Goal: Task Accomplishment & Management: Manage account settings

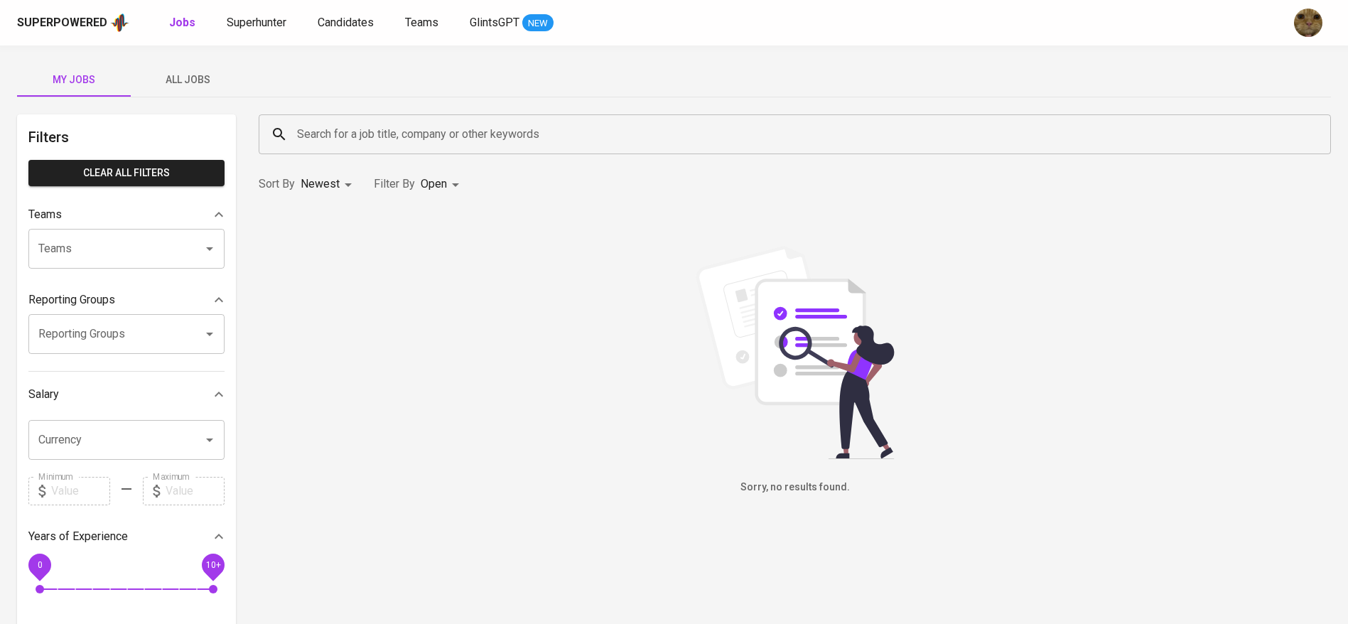
click at [315, 26] on div "Jobs Superhunter Candidates Teams GlintsGPT NEW" at bounding box center [361, 23] width 385 height 18
click at [348, 13] on div "Superpowered Jobs Superhunter Candidates Teams GlintsGPT NEW" at bounding box center [651, 22] width 1269 height 21
click at [339, 22] on span "Candidates" at bounding box center [346, 23] width 56 height 14
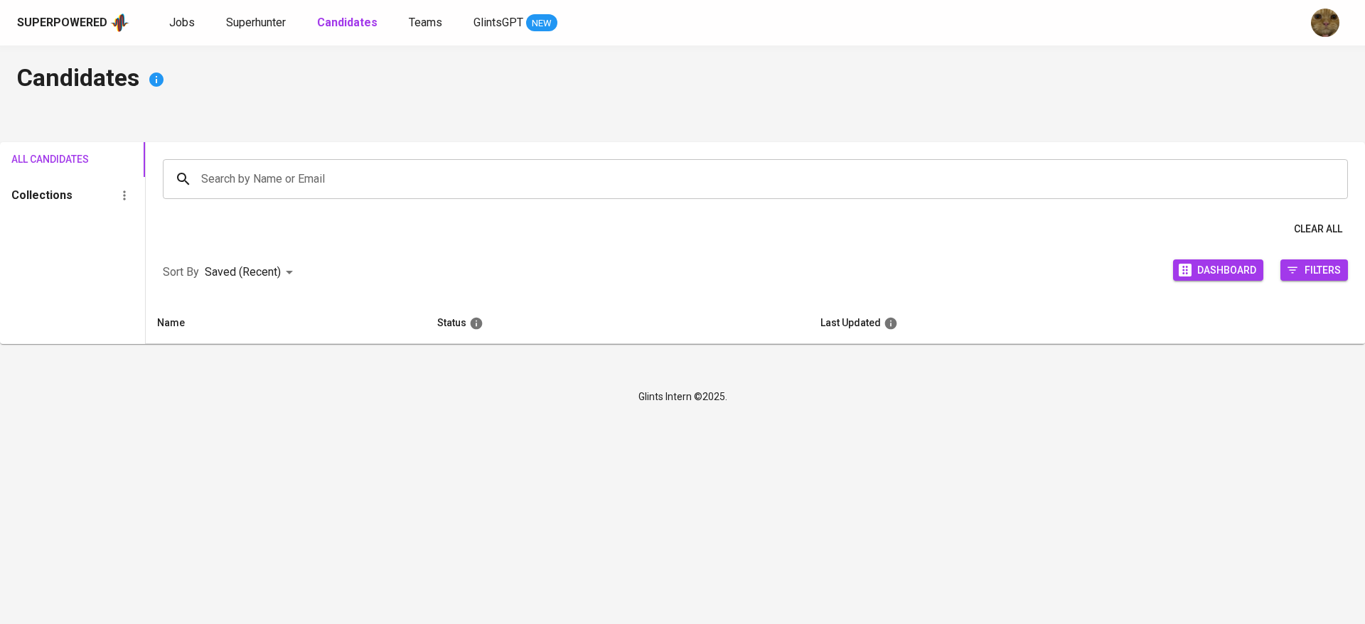
click at [256, 31] on link "Superhunter" at bounding box center [257, 23] width 63 height 18
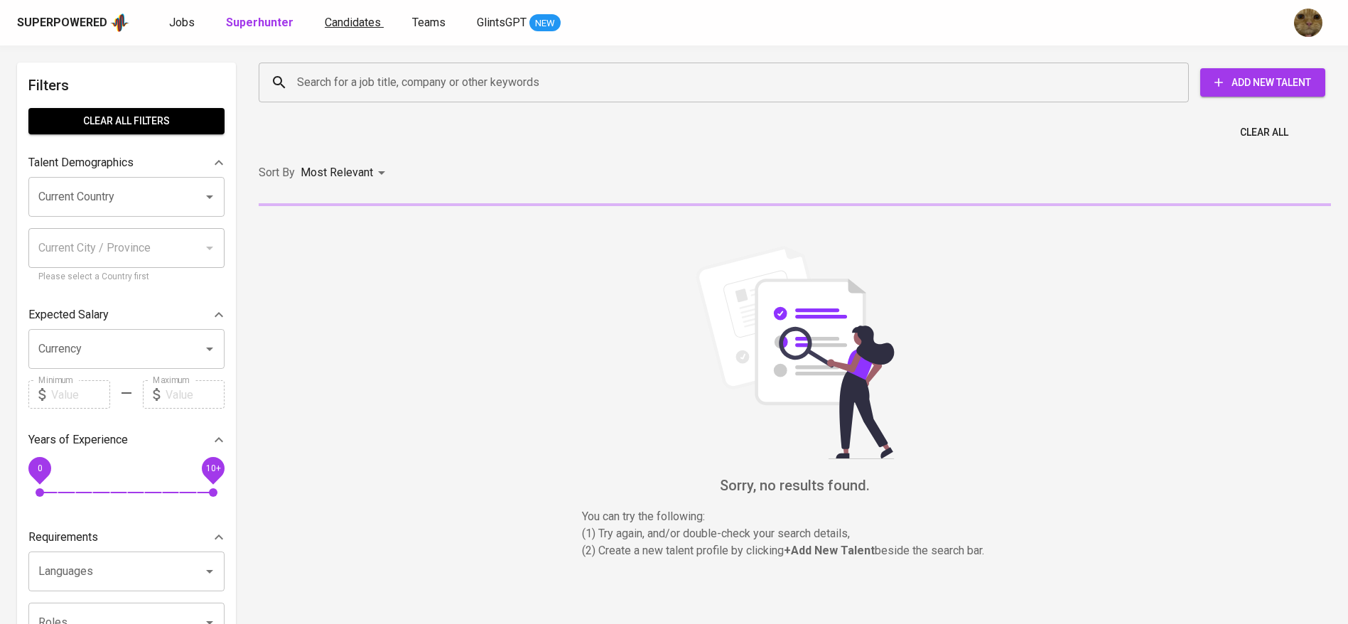
click at [372, 25] on span "Candidates" at bounding box center [353, 23] width 56 height 14
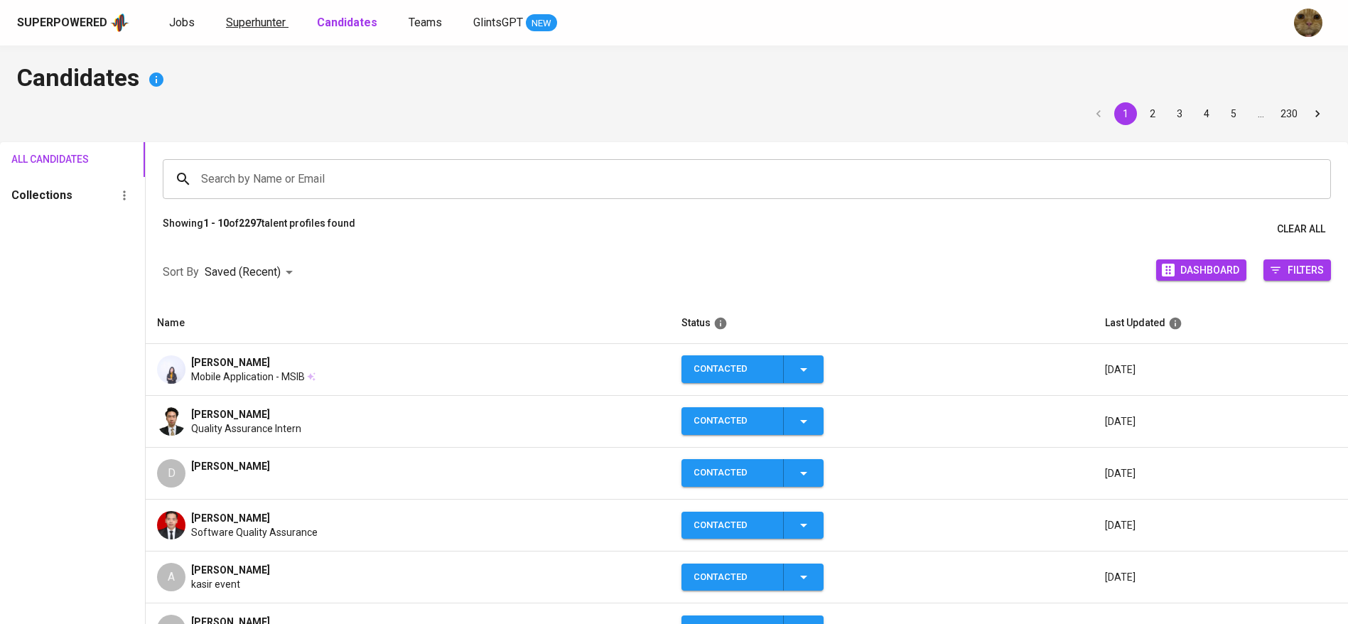
click at [286, 18] on link "Superhunter" at bounding box center [257, 23] width 63 height 18
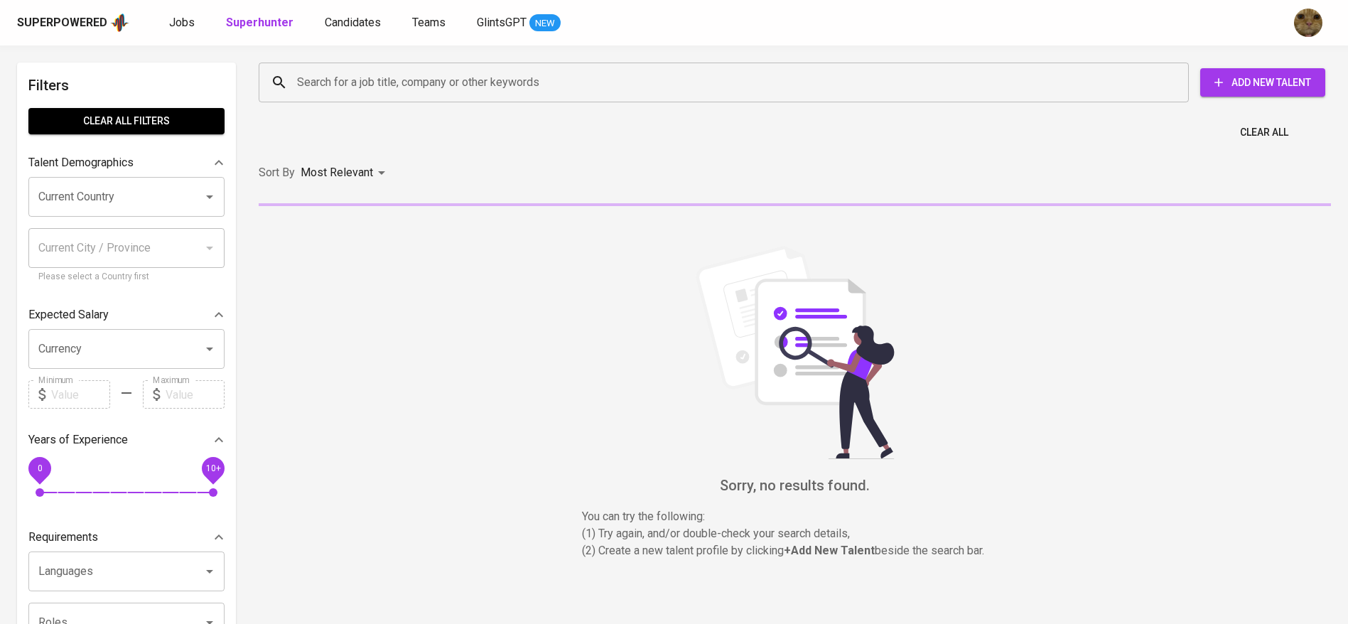
click at [331, 55] on div "Search for a job title, company or other keywords Search for a job title, compa…" at bounding box center [792, 82] width 1090 height 63
click at [335, 76] on input "Search for a job title, company or other keywords" at bounding box center [728, 82] width 868 height 27
paste input "fitafajria98@gmail.com"
type input "fitafajria98@gmail.com"
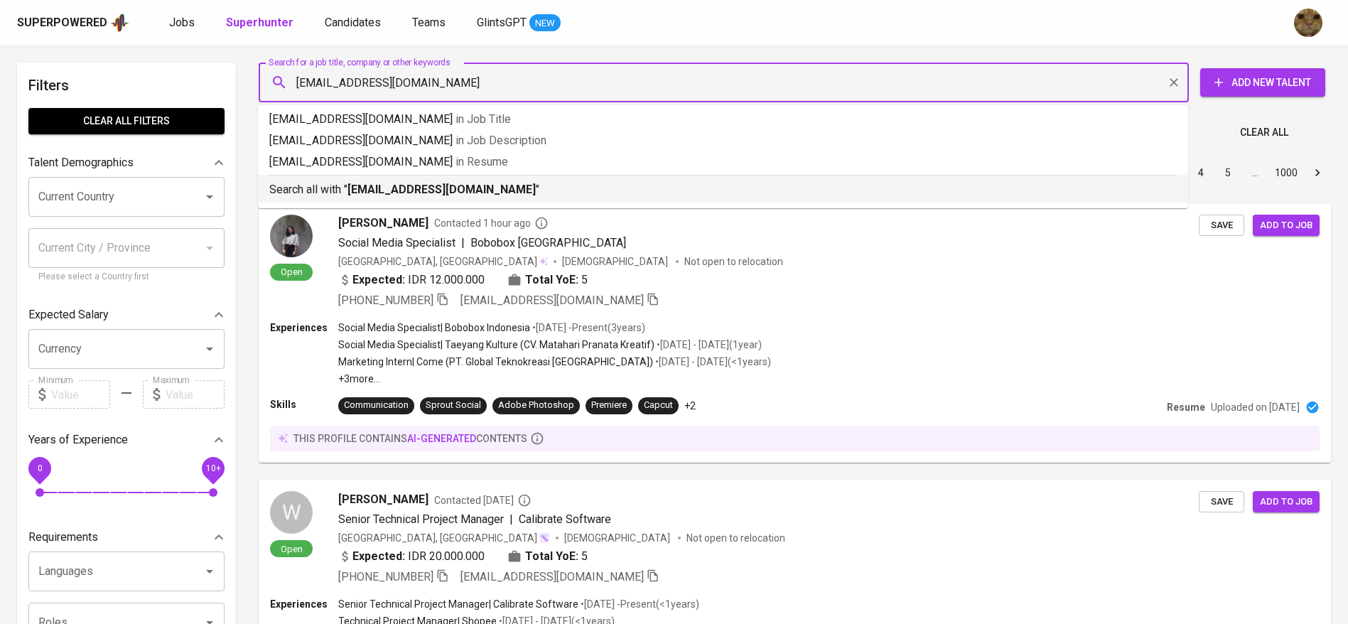
click at [387, 175] on hr at bounding box center [723, 175] width 908 height 1
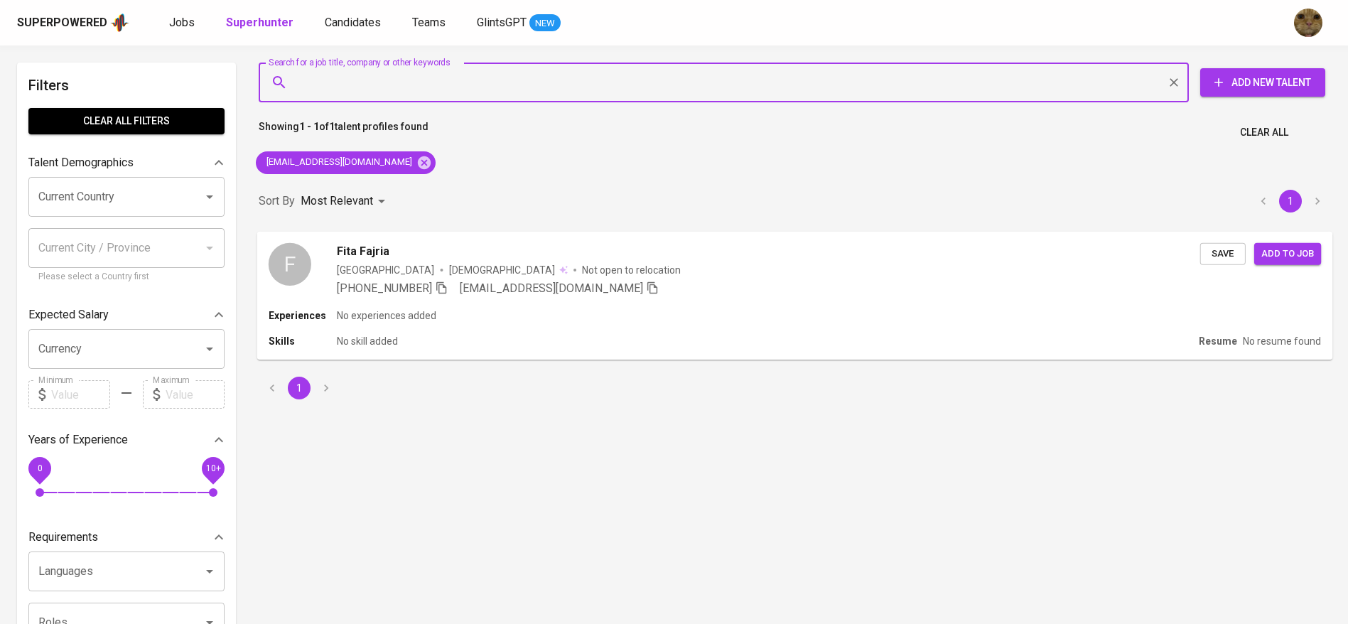
click at [544, 307] on div "F Fita Fajria Indonesia Female Not open to relocation +62 815-7464-1752 fitafaj…" at bounding box center [795, 269] width 1076 height 77
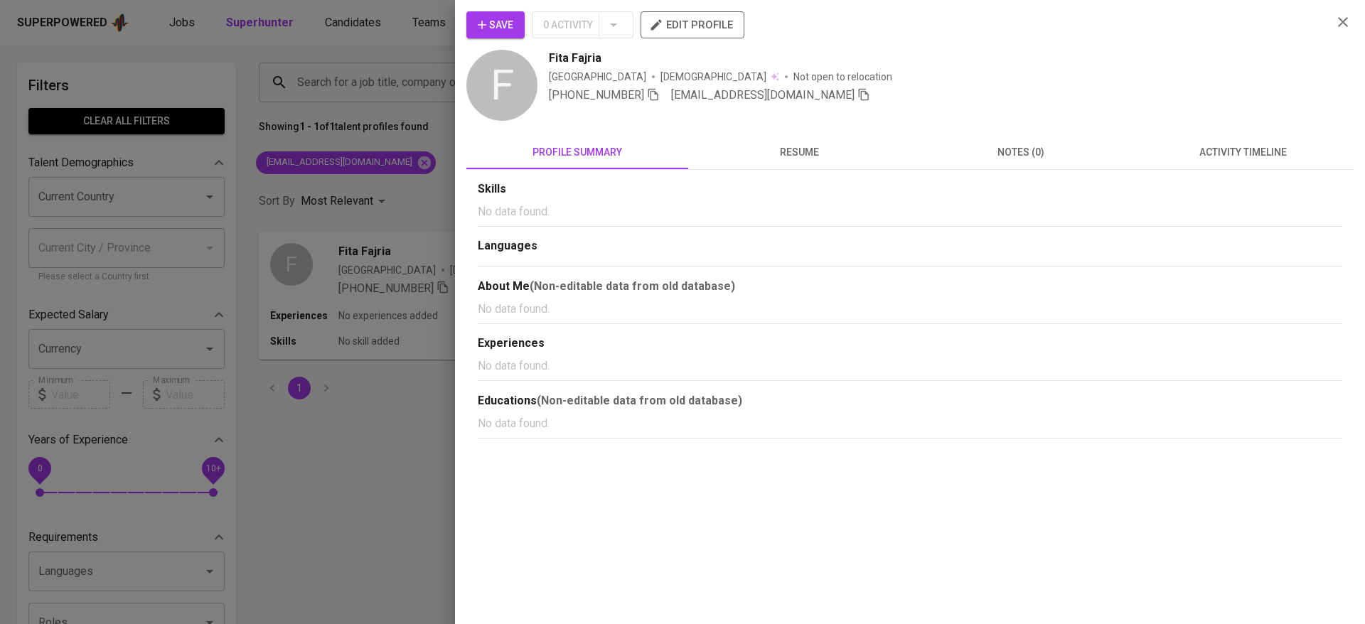
click at [1264, 144] on span "activity timeline" at bounding box center [1242, 153] width 205 height 18
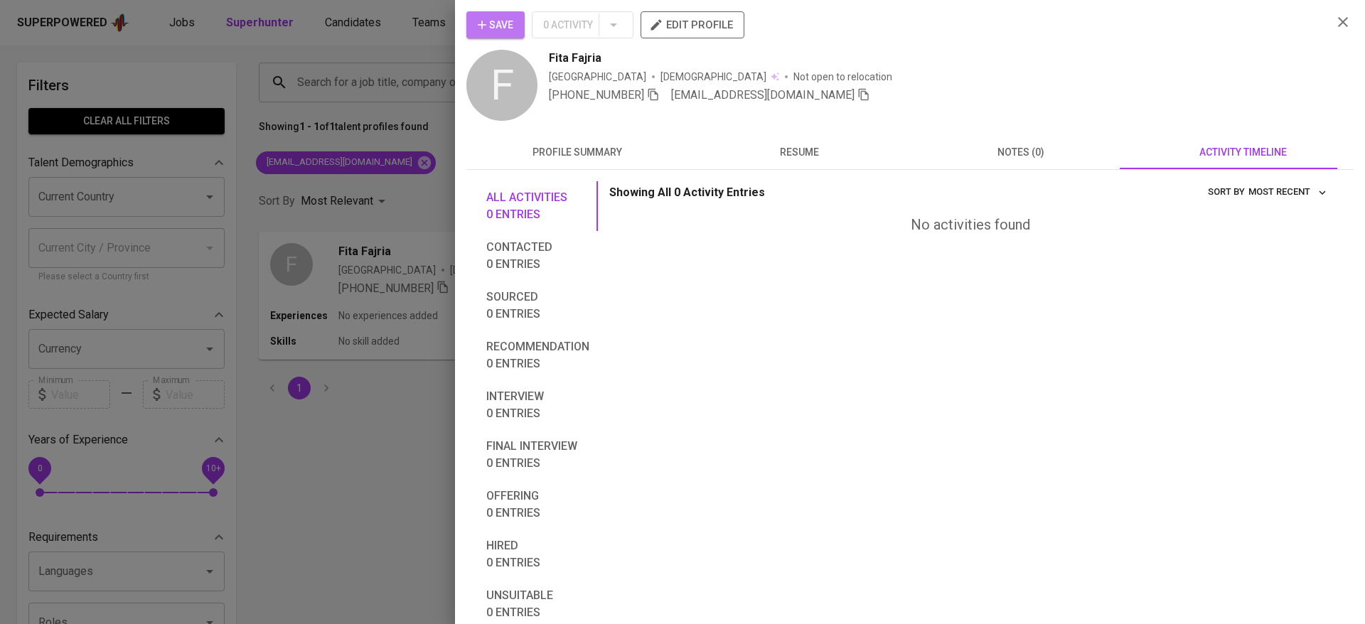
click at [504, 21] on span "Save" at bounding box center [496, 25] width 36 height 18
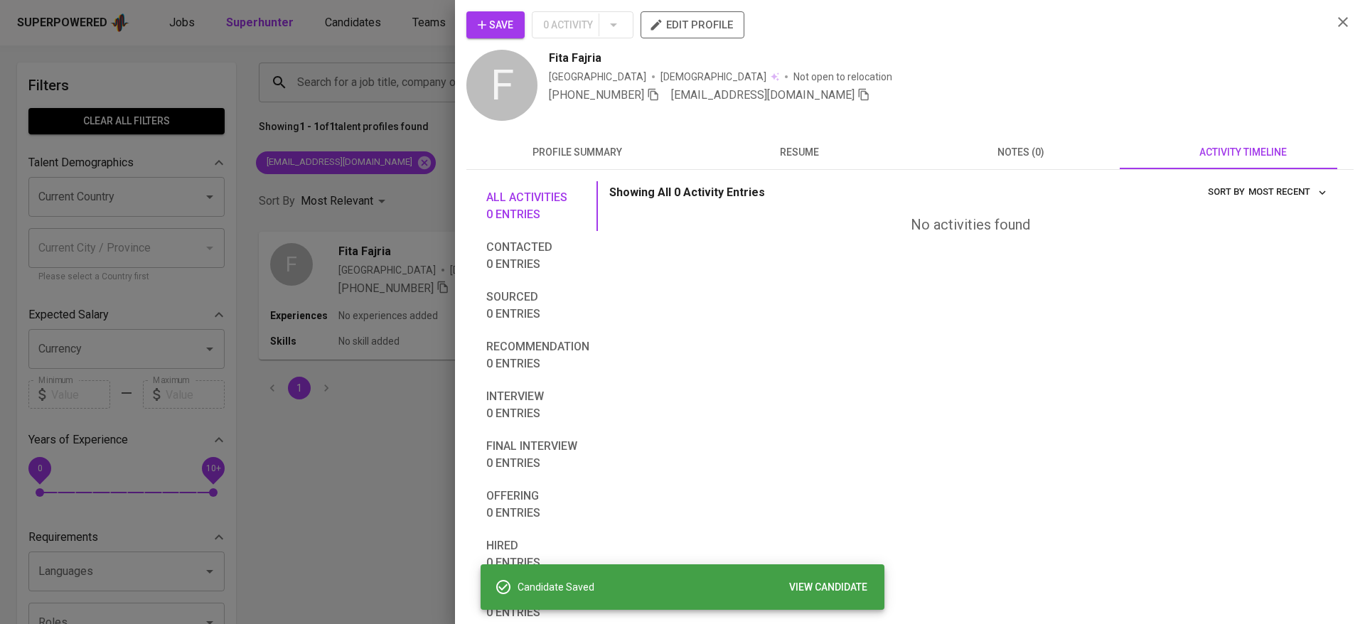
click at [399, 33] on div at bounding box center [682, 312] width 1365 height 624
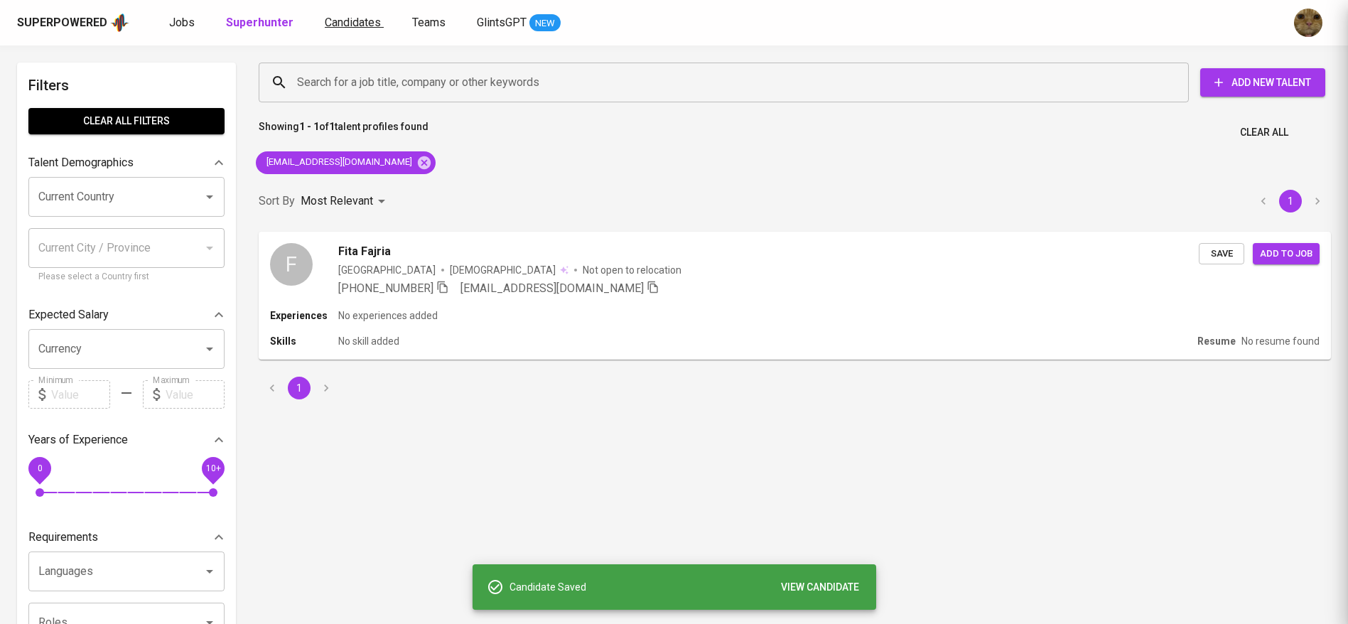
click at [373, 24] on span "Candidates" at bounding box center [353, 23] width 56 height 14
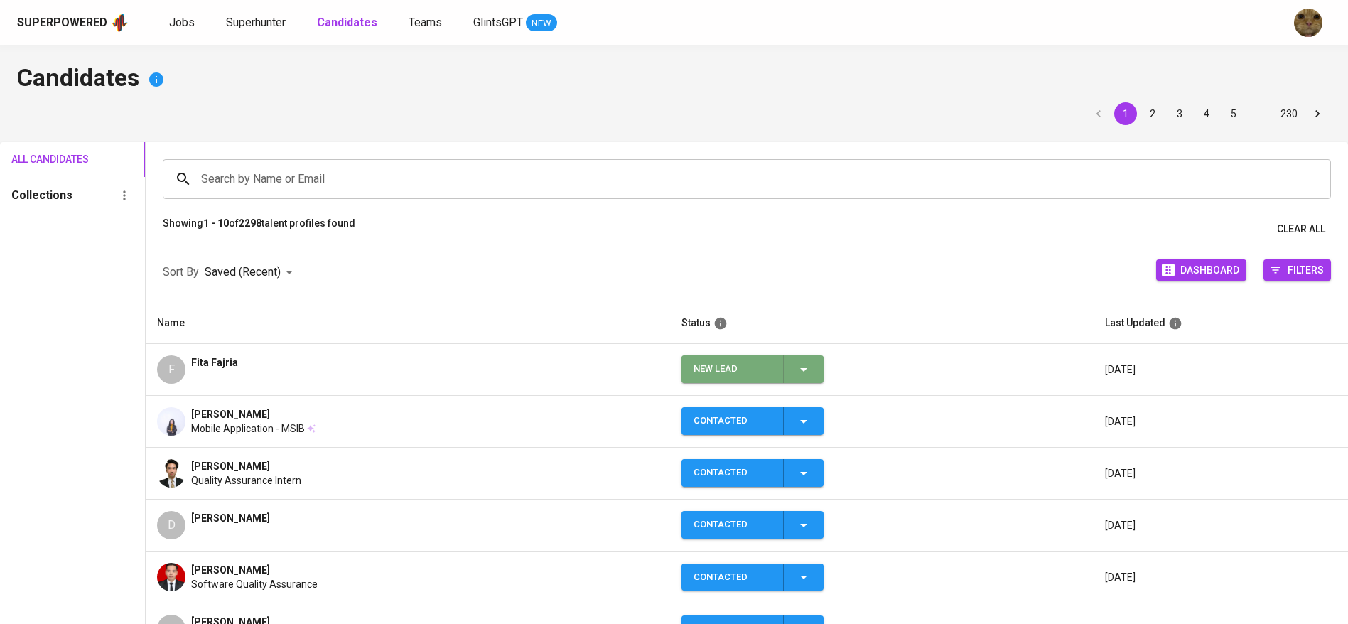
click at [774, 377] on div "New Lead" at bounding box center [753, 369] width 119 height 28
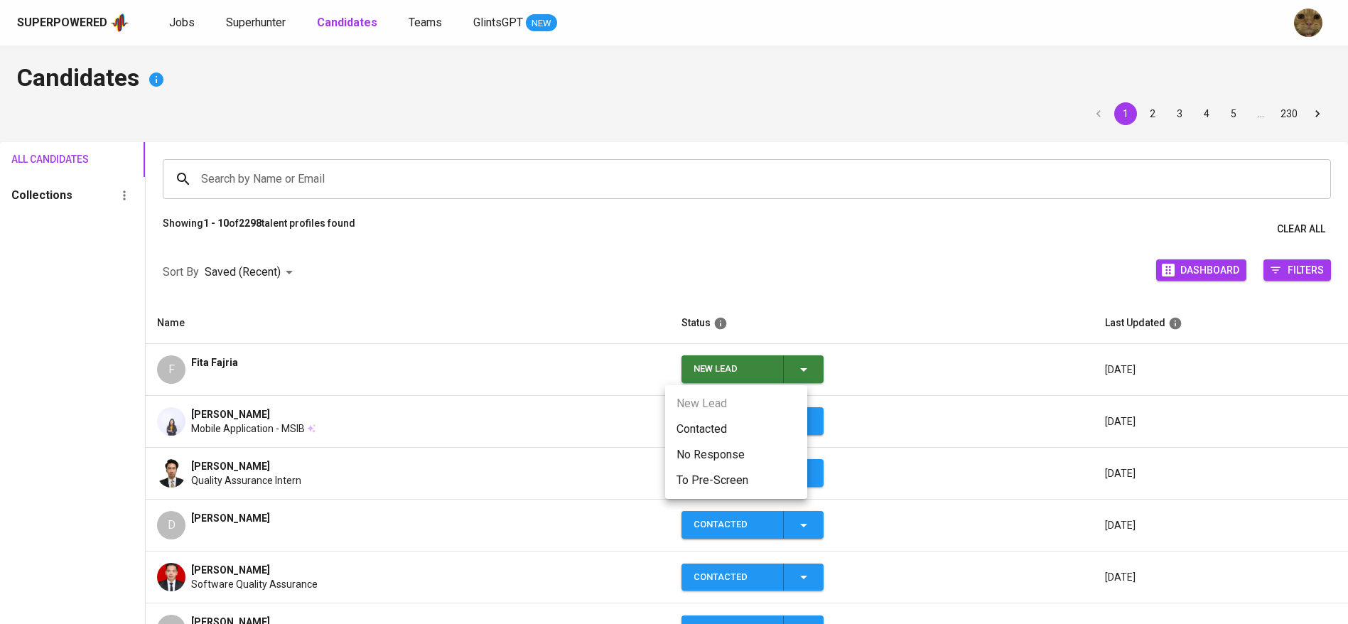
click at [721, 428] on li "Contacted" at bounding box center [736, 430] width 142 height 26
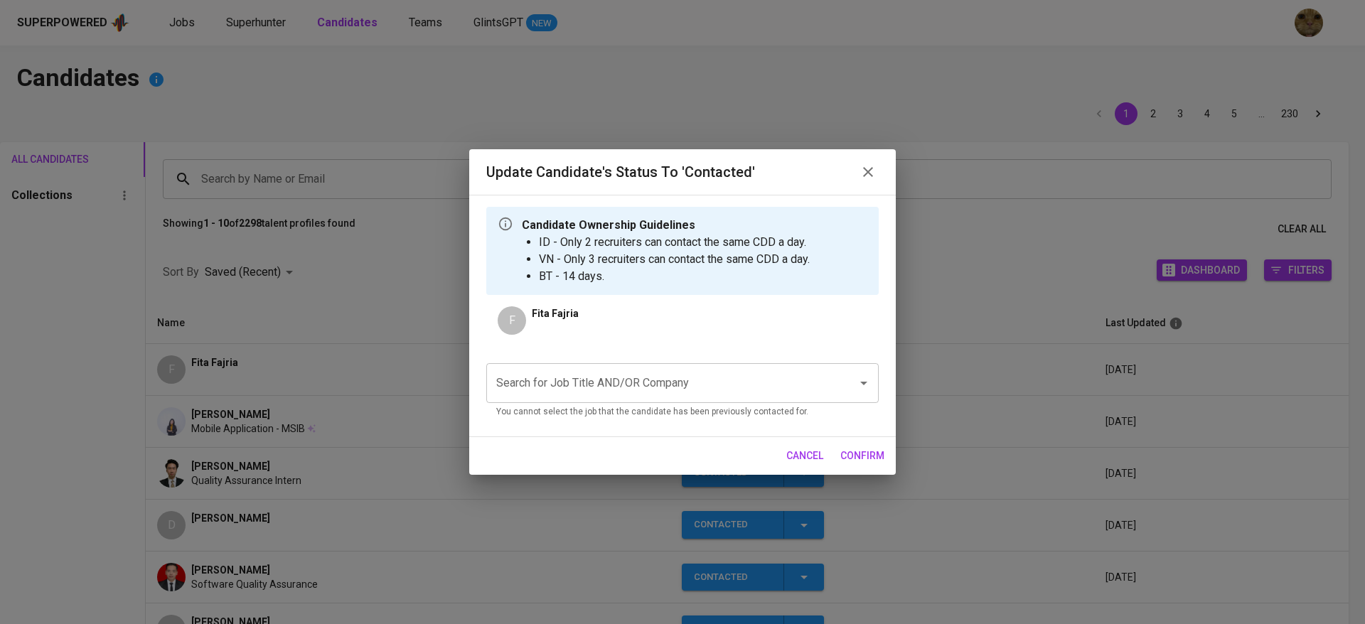
click at [557, 372] on input "Search for Job Title AND/OR Company" at bounding box center [663, 383] width 340 height 27
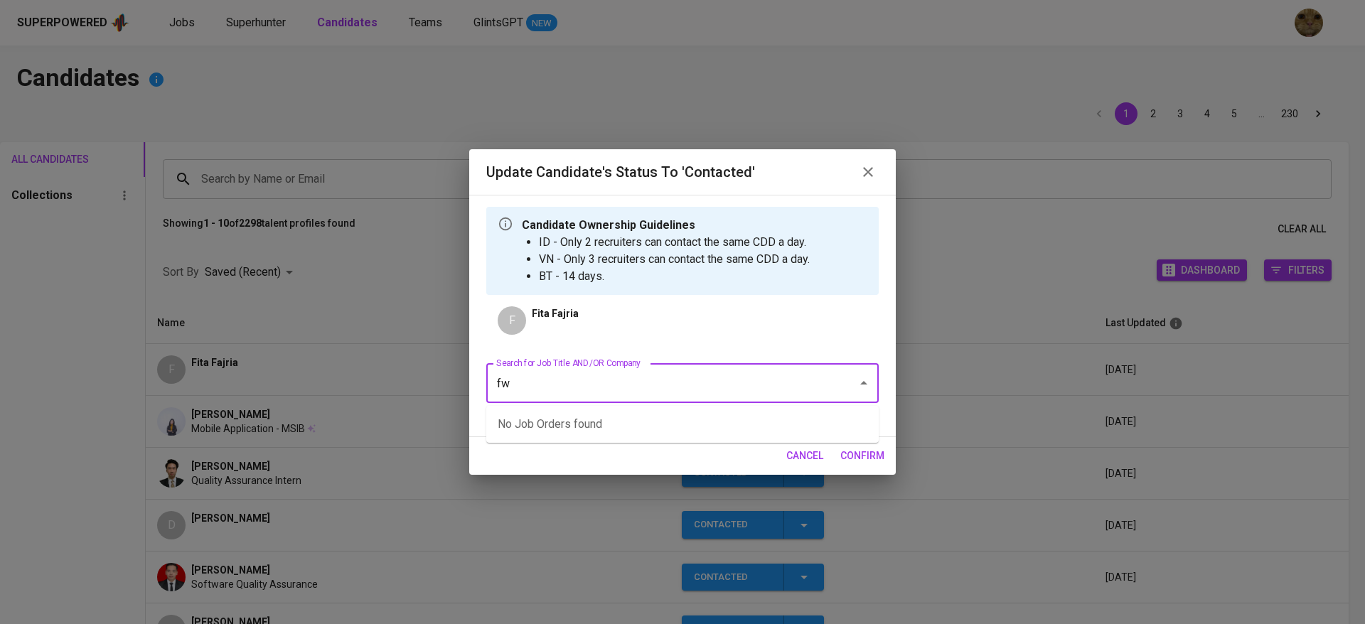
type input "fwd"
type input "s"
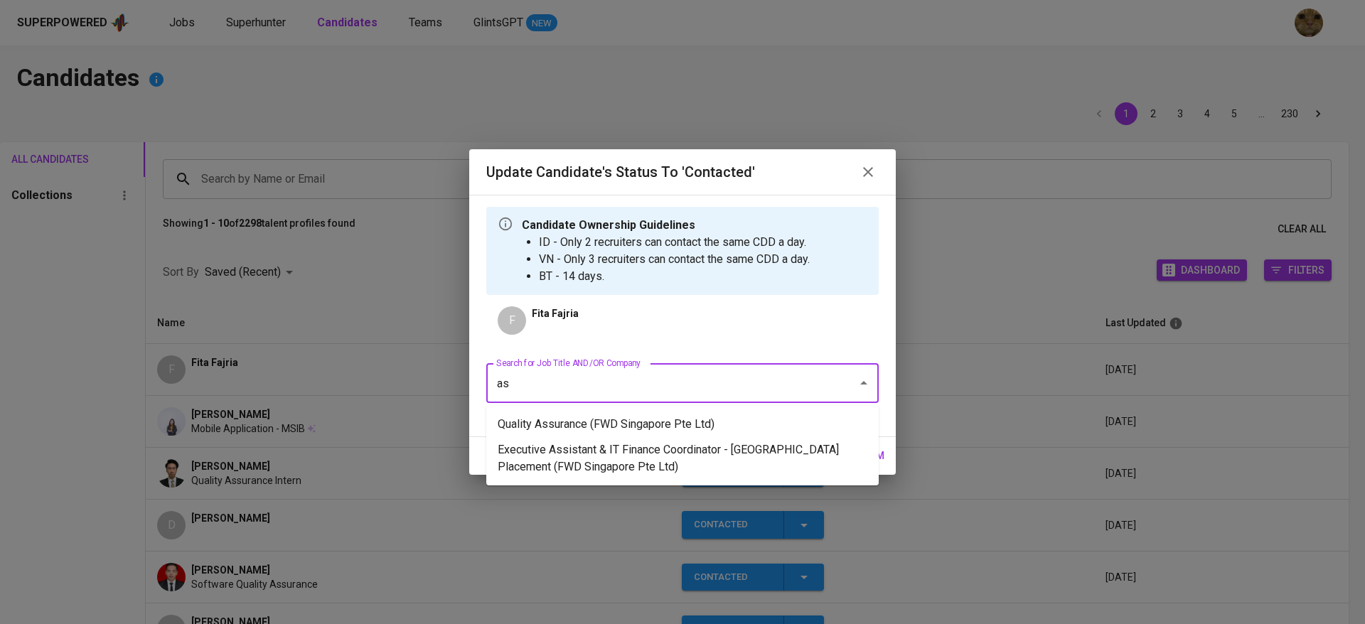
type input "a"
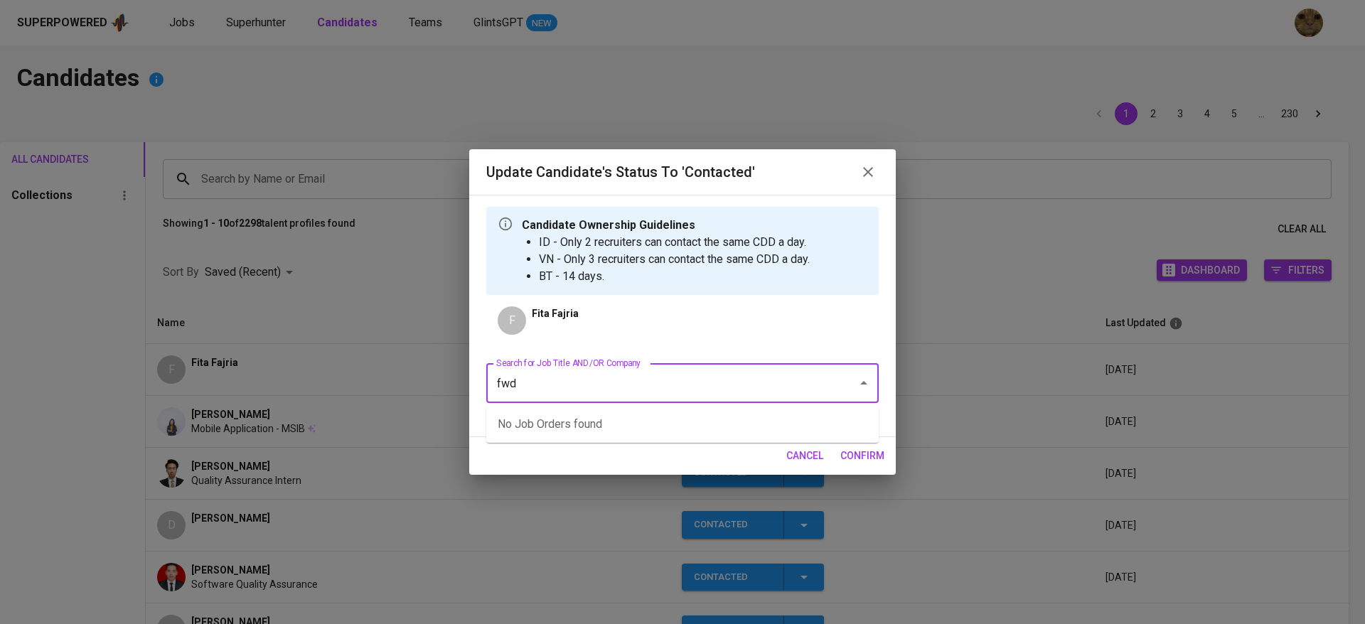
type input "fw"
type input "evergreen"
type input "eve"
type input "green"
type input "export import"
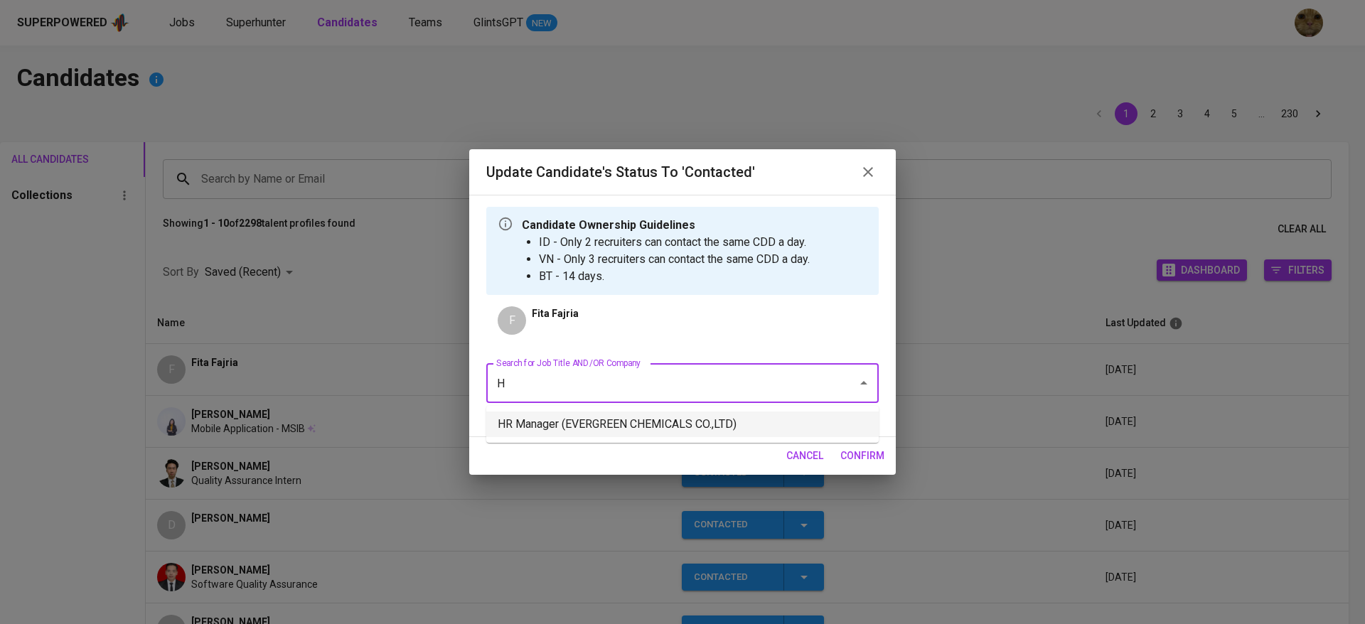
click at [557, 426] on li "HR Manager (EVERGREEN CHEMICALS CO.,LTD)" at bounding box center [682, 425] width 392 height 26
type input "H"
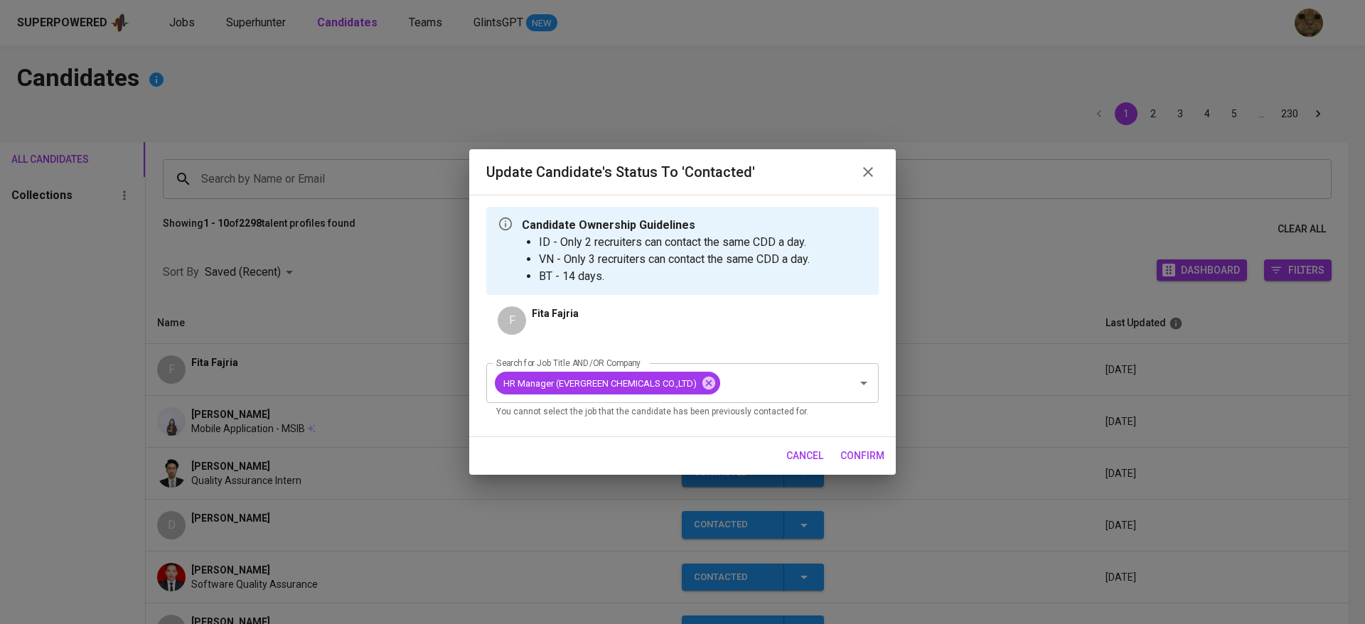
click at [847, 447] on span "confirm" at bounding box center [862, 456] width 44 height 18
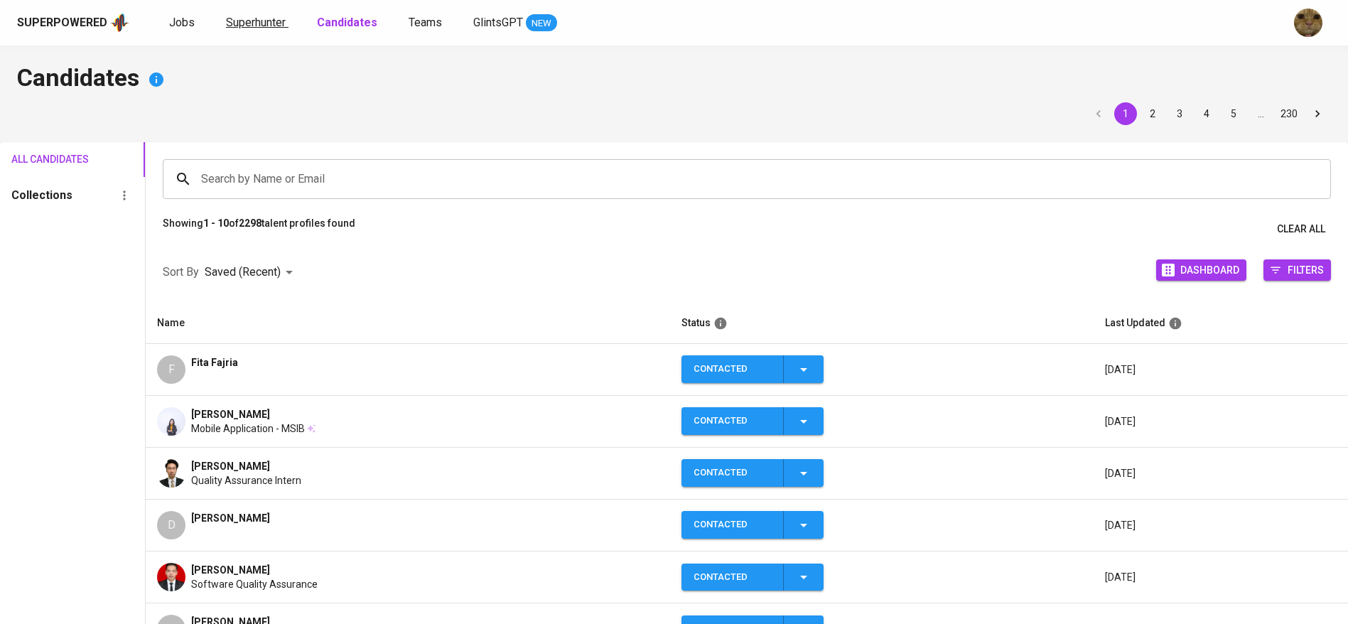
click at [262, 19] on span "Superhunter" at bounding box center [256, 23] width 60 height 14
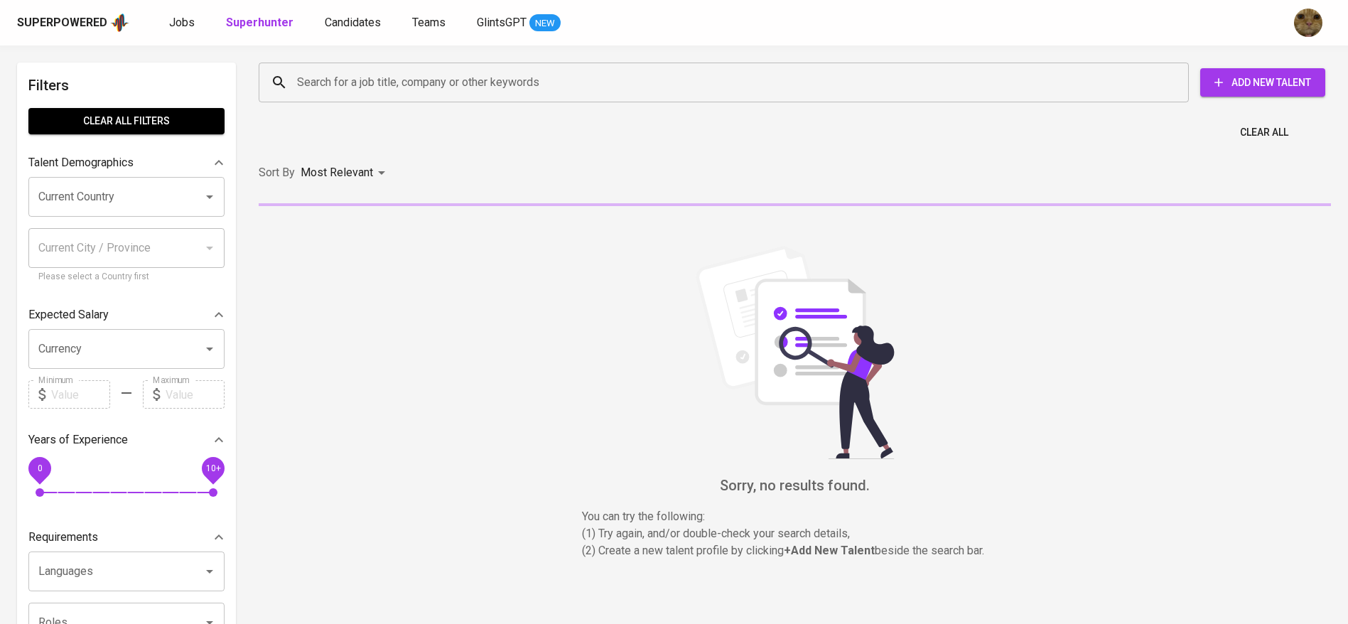
click at [427, 86] on input "Search for a job title, company or other keywords" at bounding box center [728, 82] width 868 height 27
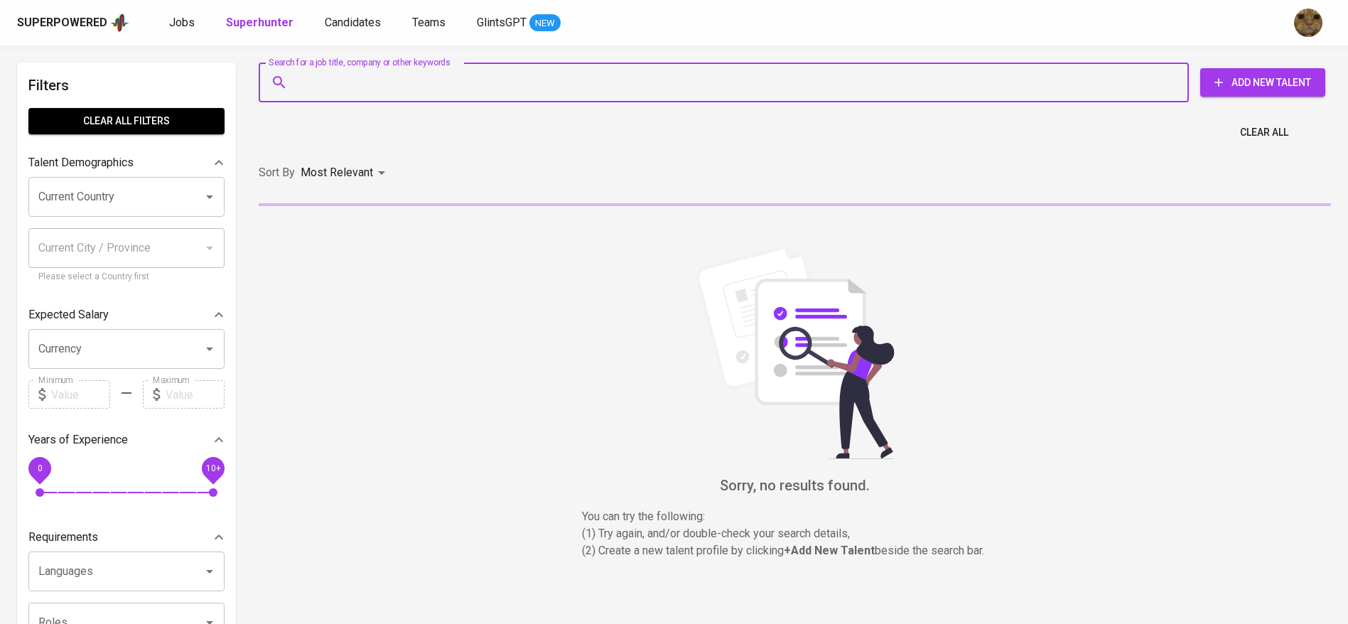
paste input "tegar.firmansyah709@gmail.com"
type input "tegar.firmansyah709@gmail.com"
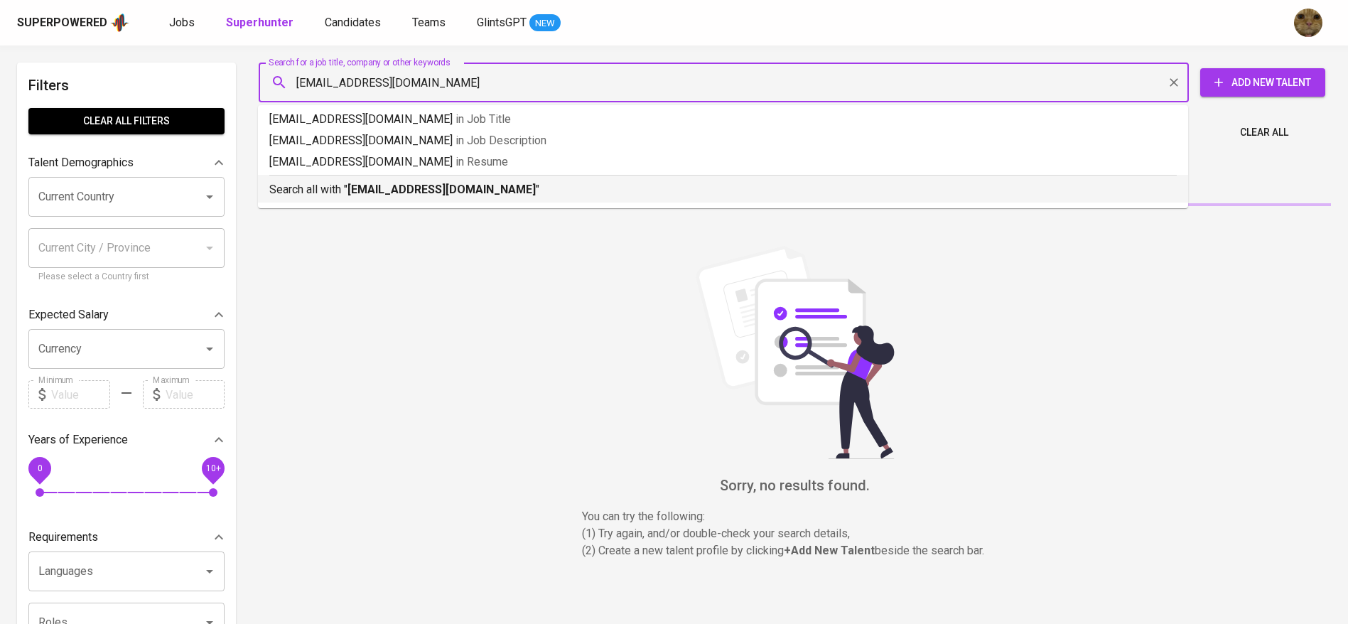
click at [417, 187] on b "tegar.firmansyah709@gmail.com" at bounding box center [442, 190] width 188 height 14
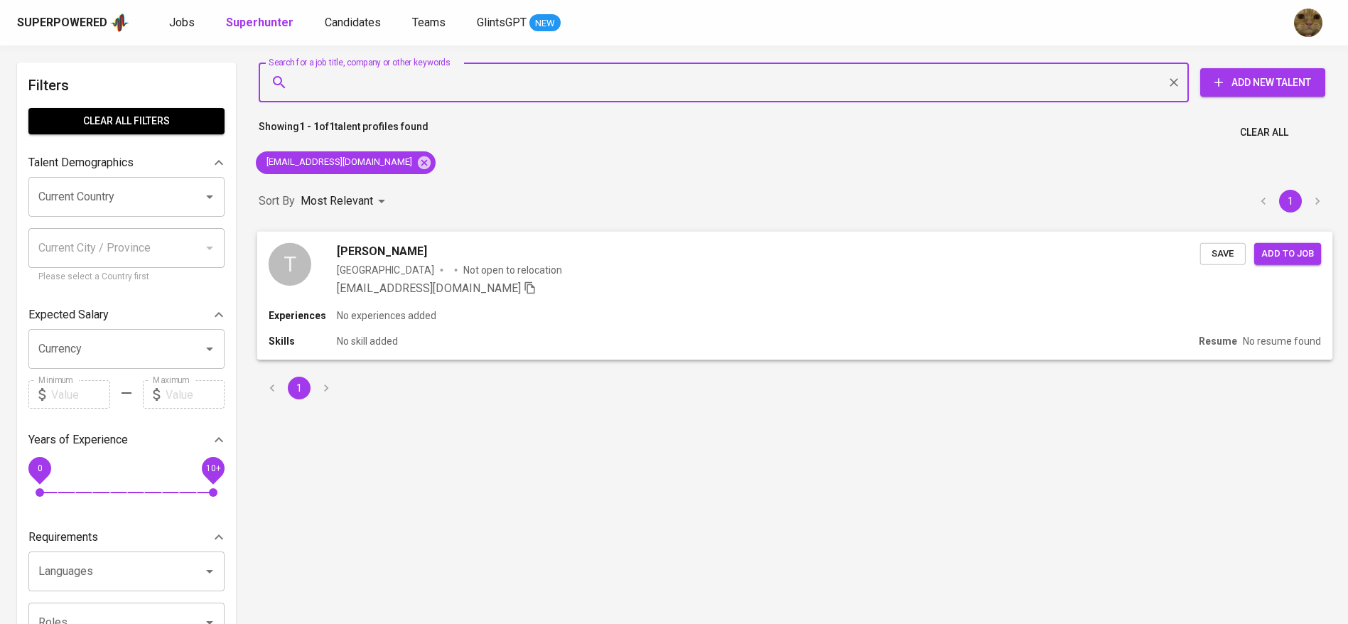
click at [783, 322] on div "Experiences No experiences added" at bounding box center [795, 315] width 1053 height 14
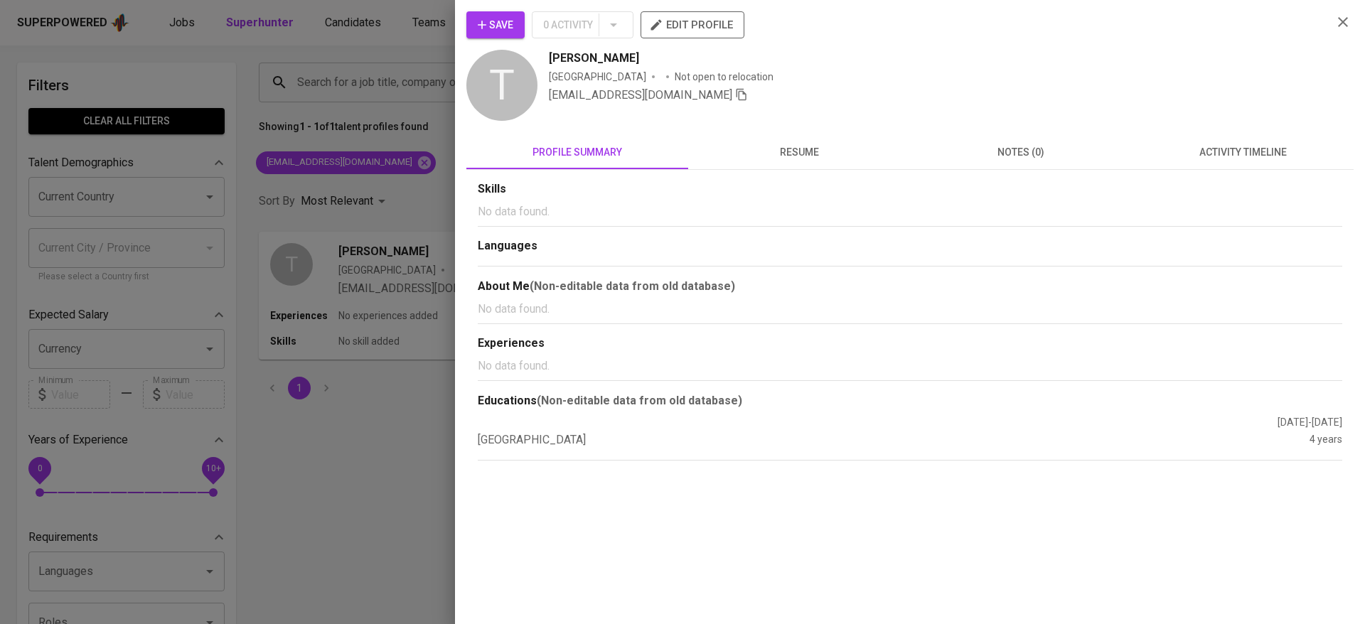
click at [1258, 161] on button "activity timeline" at bounding box center [1243, 152] width 222 height 34
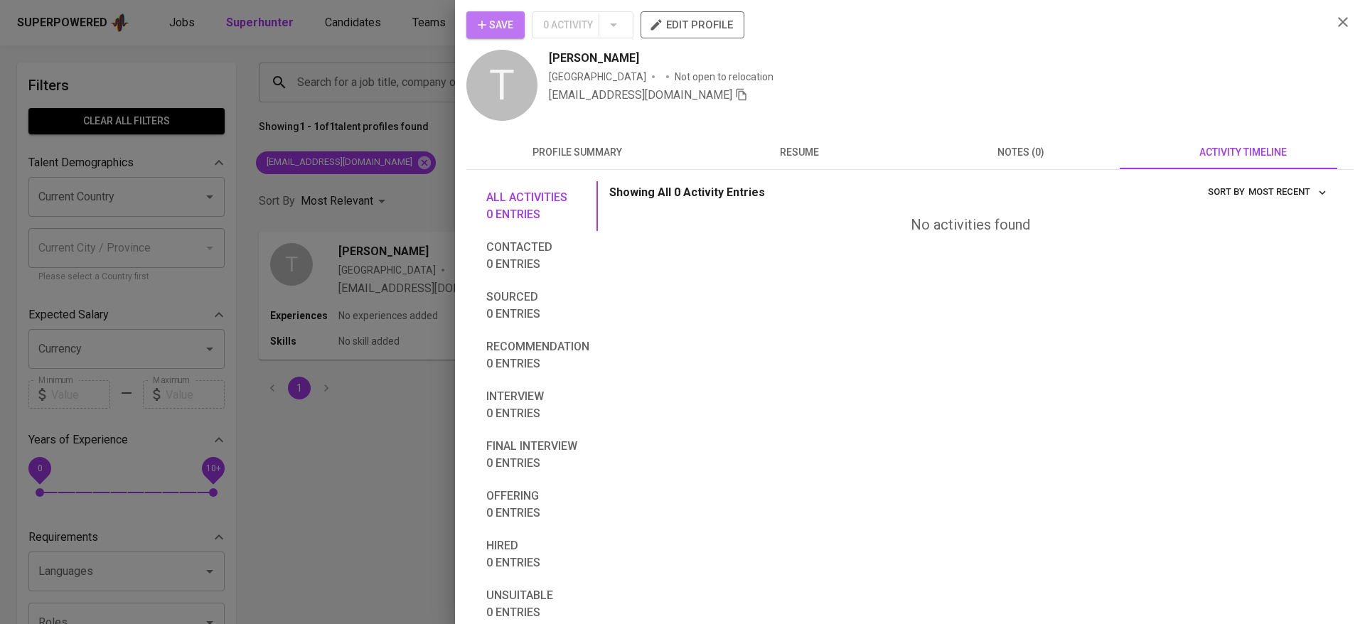
click at [498, 36] on button "Save" at bounding box center [495, 24] width 58 height 27
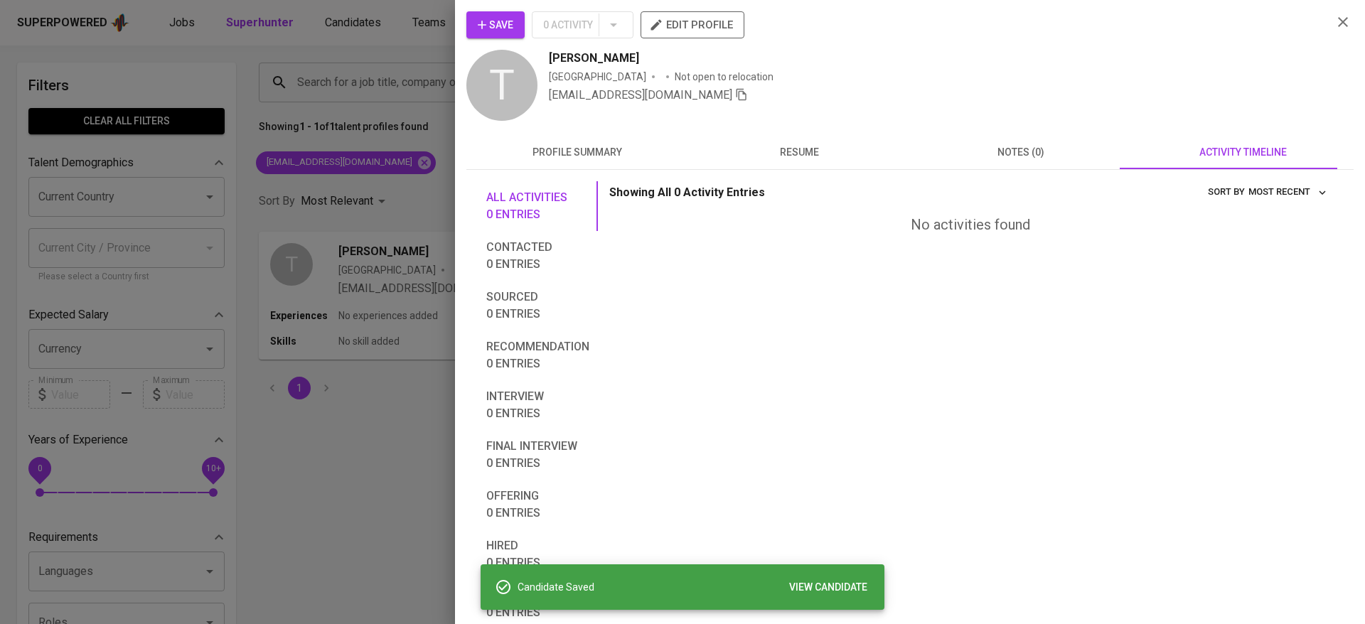
click at [360, 31] on div at bounding box center [682, 312] width 1365 height 624
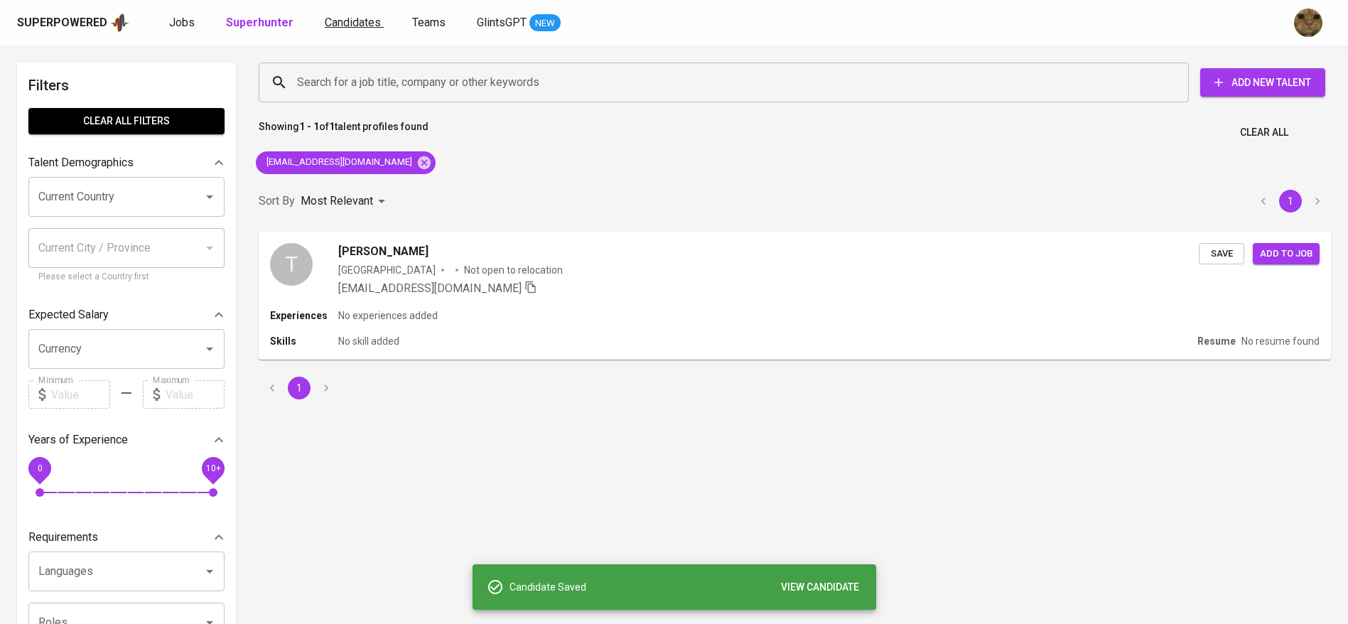
click at [340, 17] on span "Candidates" at bounding box center [353, 23] width 56 height 14
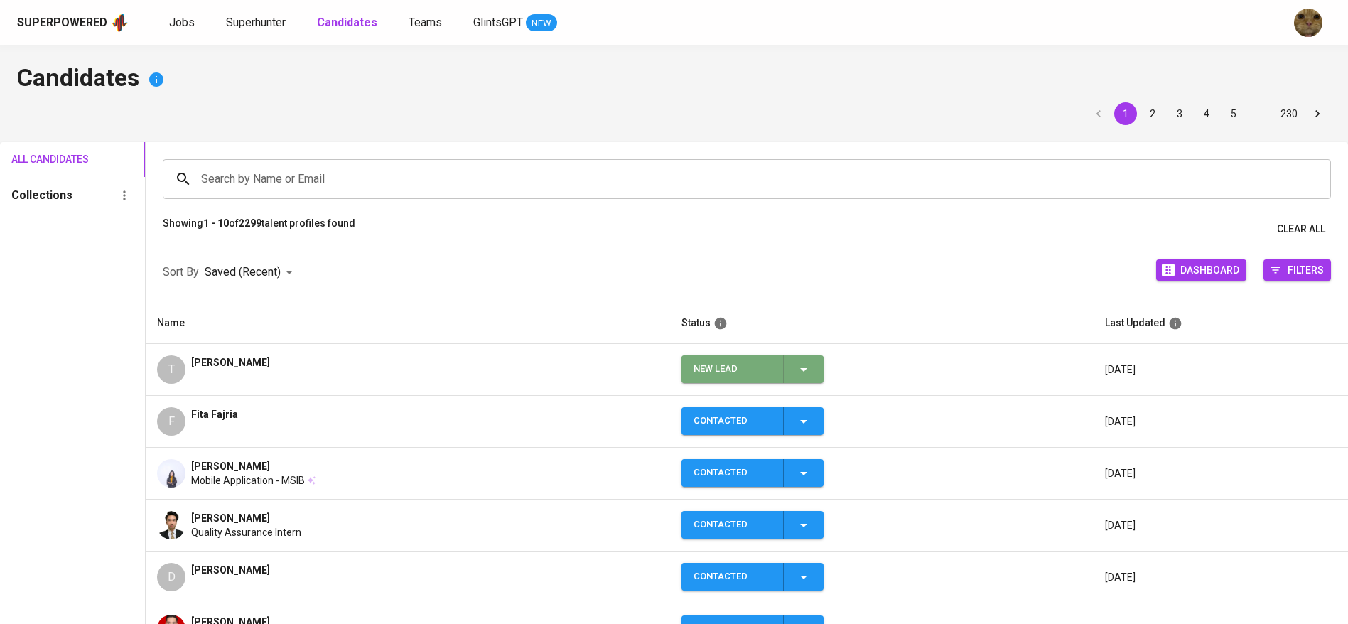
click at [795, 368] on icon "button" at bounding box center [803, 369] width 17 height 17
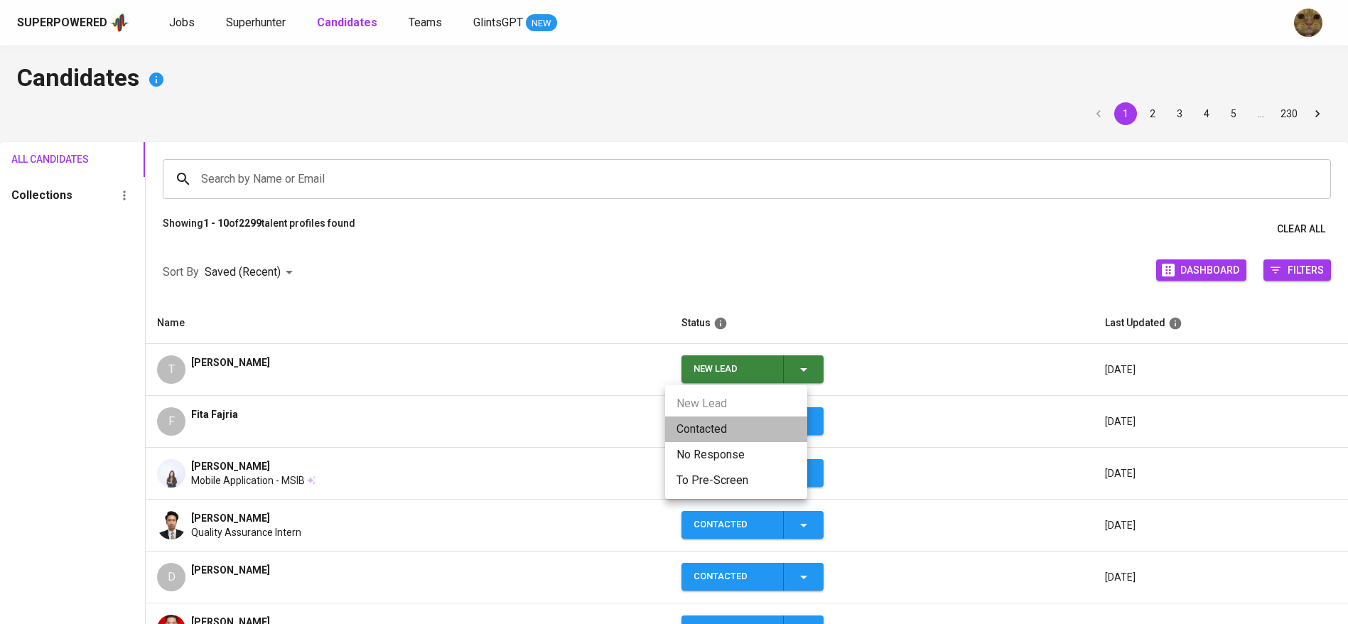
click at [721, 421] on li "Contacted" at bounding box center [736, 430] width 142 height 26
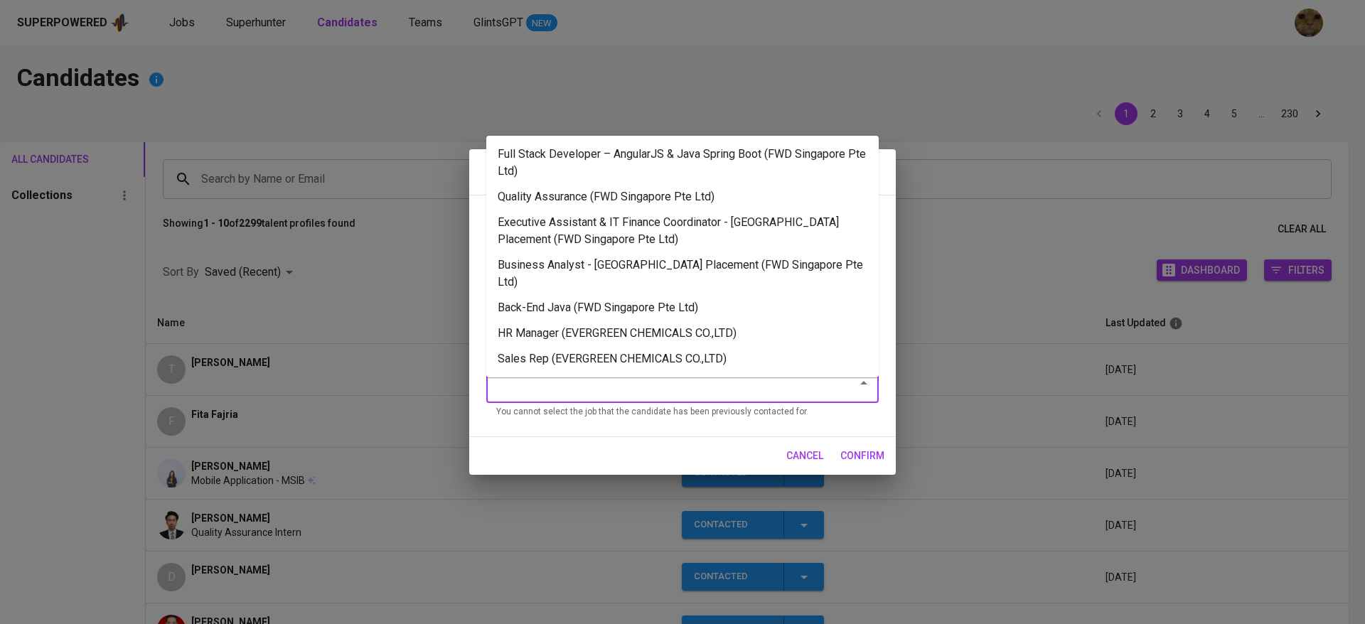
click at [549, 373] on input "Search for Job Title AND/OR Company" at bounding box center [663, 383] width 340 height 27
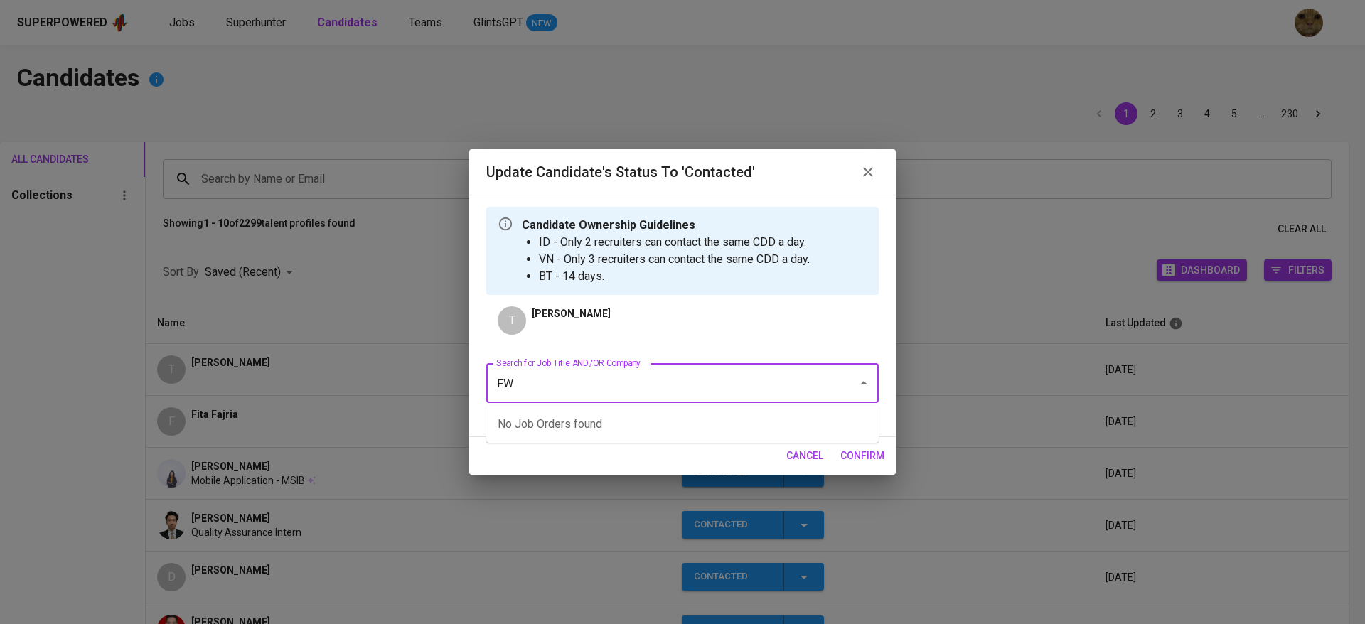
type input "FWD"
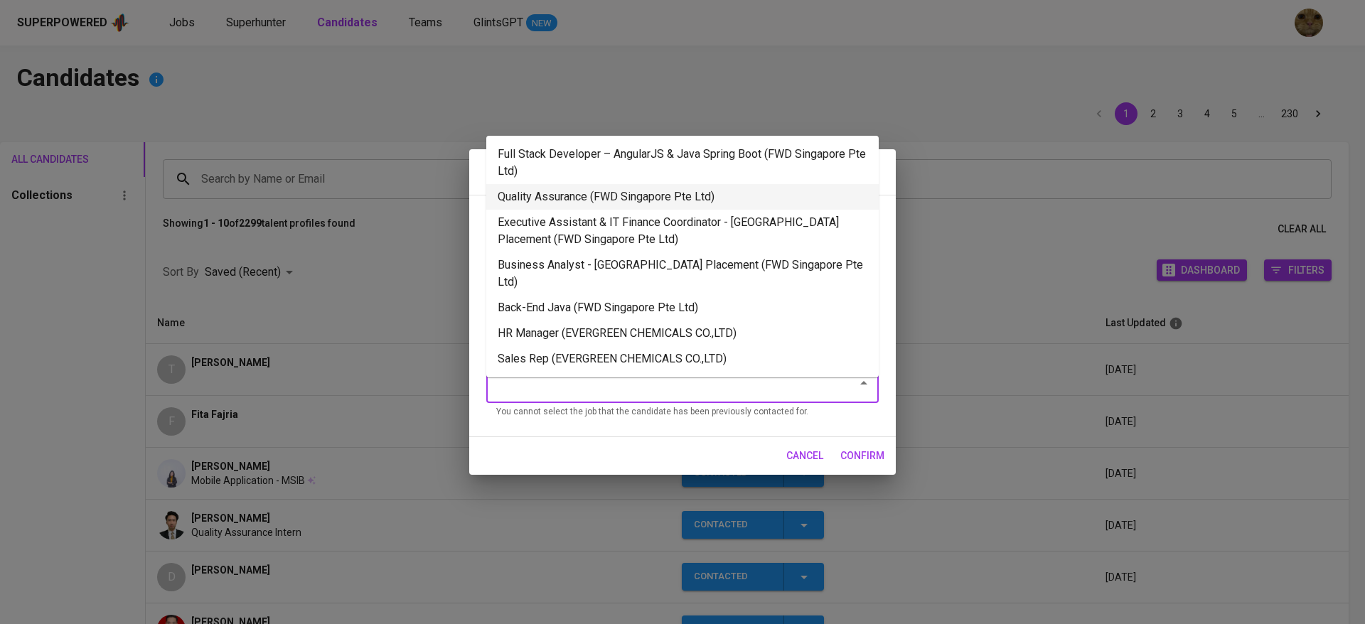
click at [623, 195] on li "Quality Assurance (FWD Singapore Pte Ltd)" at bounding box center [682, 197] width 392 height 26
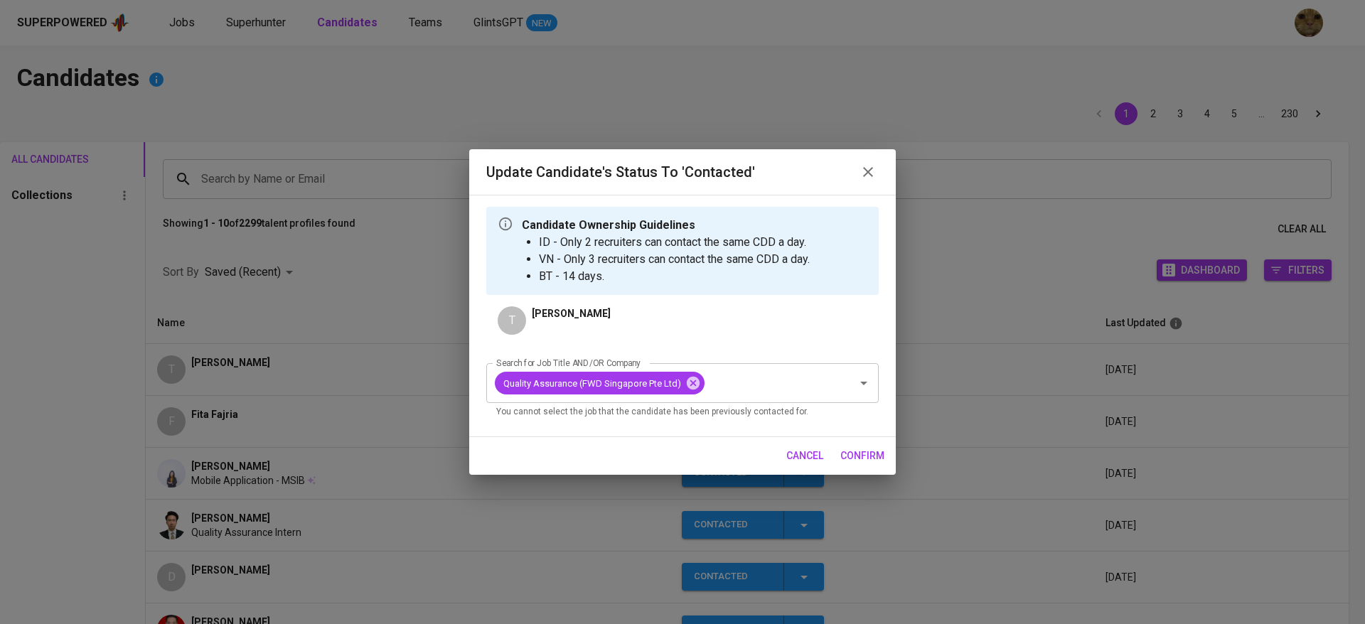
click at [833, 455] on div "cancel confirm" at bounding box center [682, 456] width 426 height 38
click at [847, 457] on span "confirm" at bounding box center [862, 456] width 44 height 18
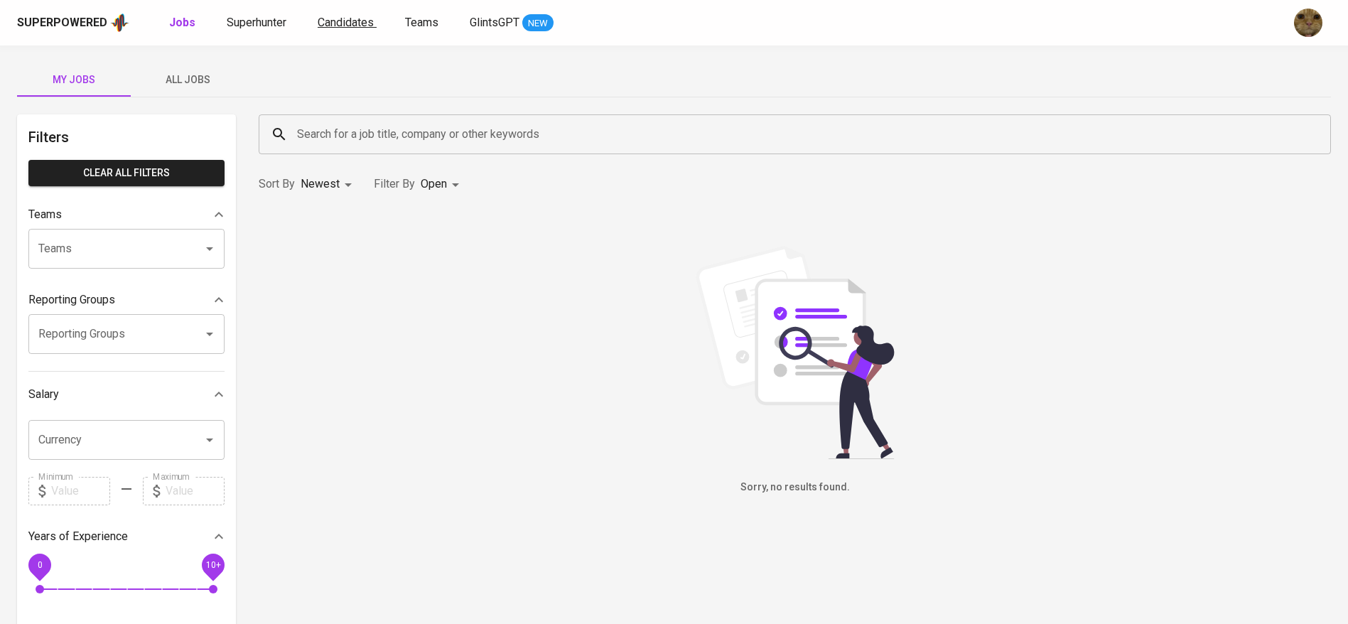
click at [340, 30] on link "Candidates" at bounding box center [347, 23] width 59 height 18
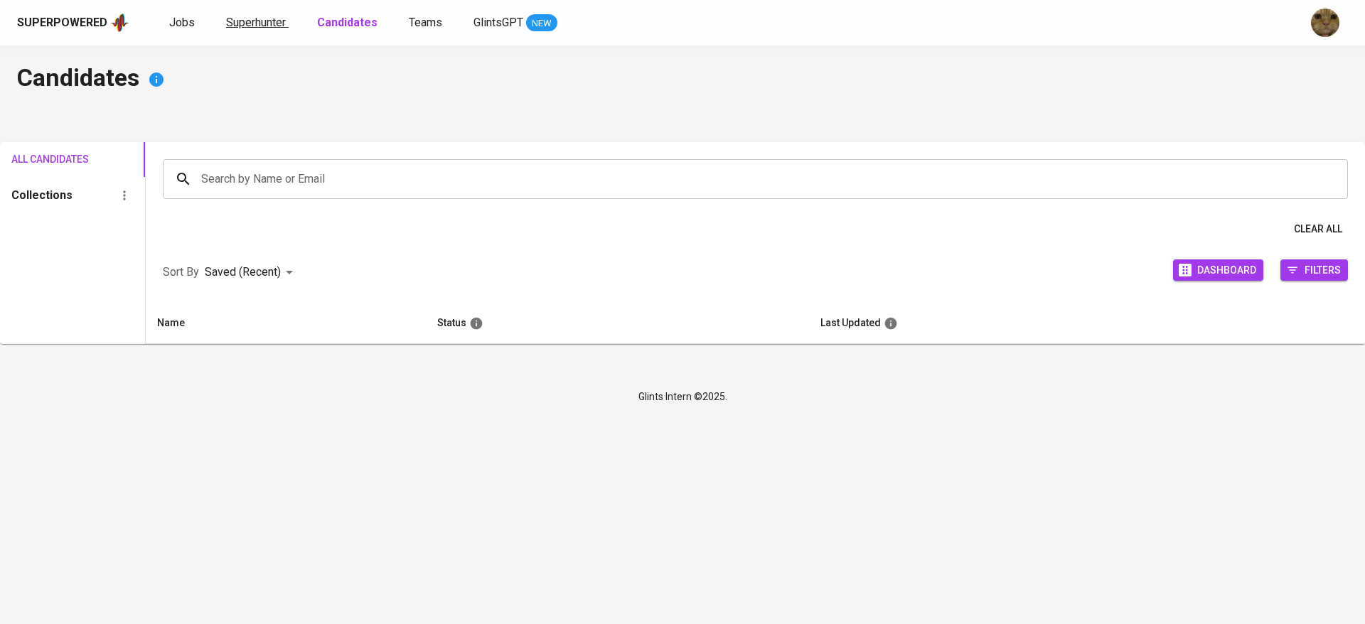
click at [266, 23] on span "Superhunter" at bounding box center [256, 23] width 60 height 14
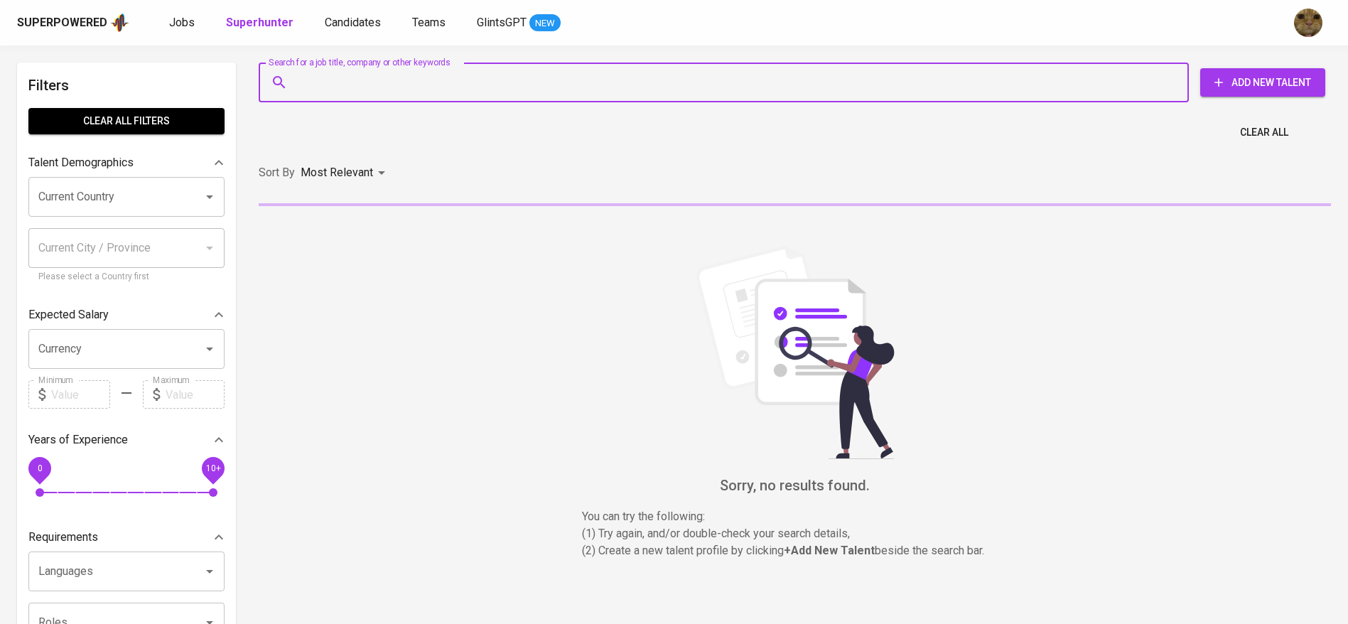
click at [320, 75] on input "Search for a job title, company or other keywords" at bounding box center [728, 82] width 868 height 27
paste input "senajonathan2306@gmail.com"
type input "senajonathan2306@gmail.com"
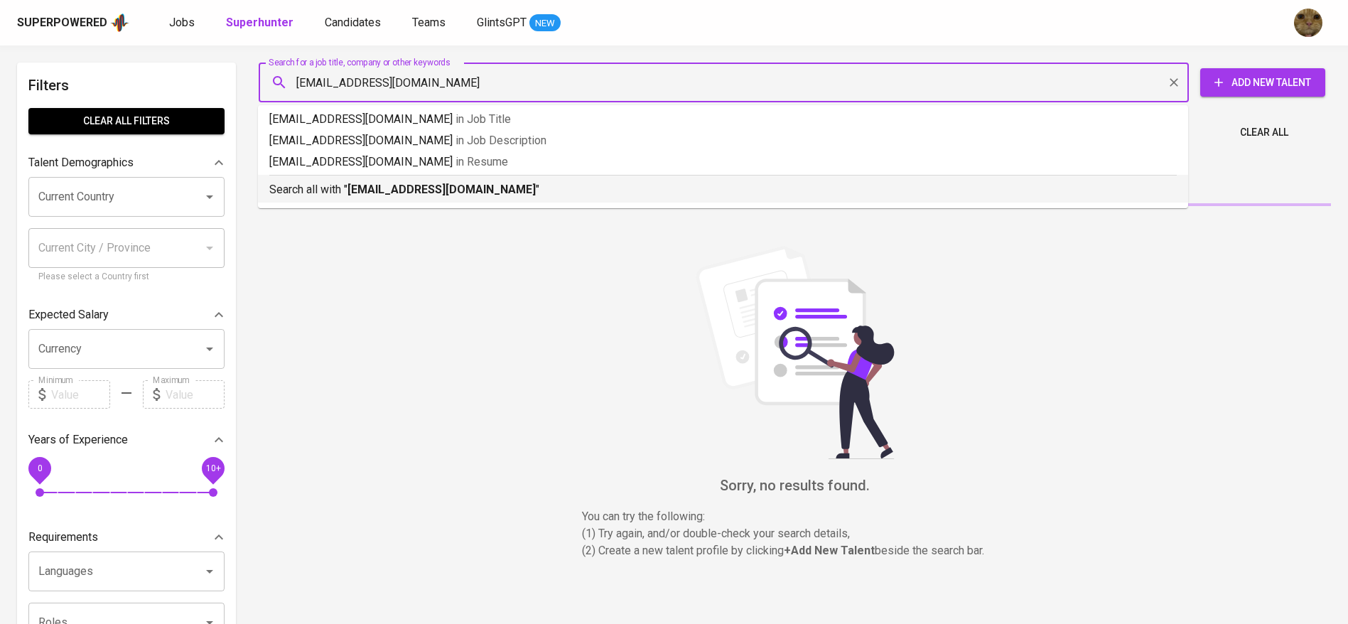
click at [372, 193] on b "senajonathan2306@gmail.com" at bounding box center [442, 190] width 188 height 14
